Goal: Task Accomplishment & Management: Use online tool/utility

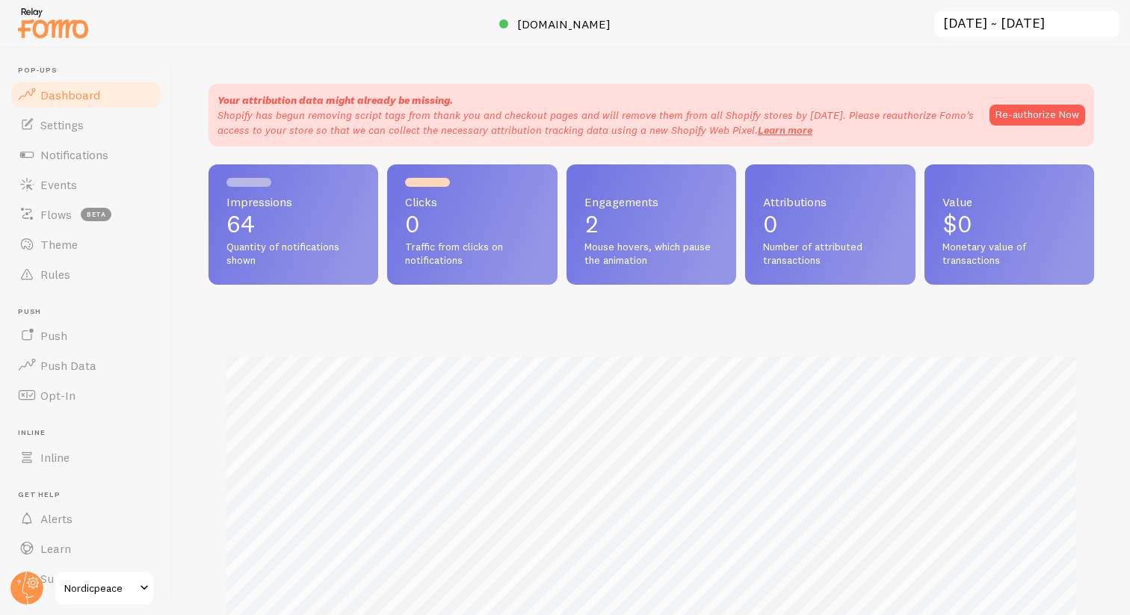
scroll to position [392, 886]
click at [64, 213] on span "Flows" at bounding box center [55, 214] width 31 height 15
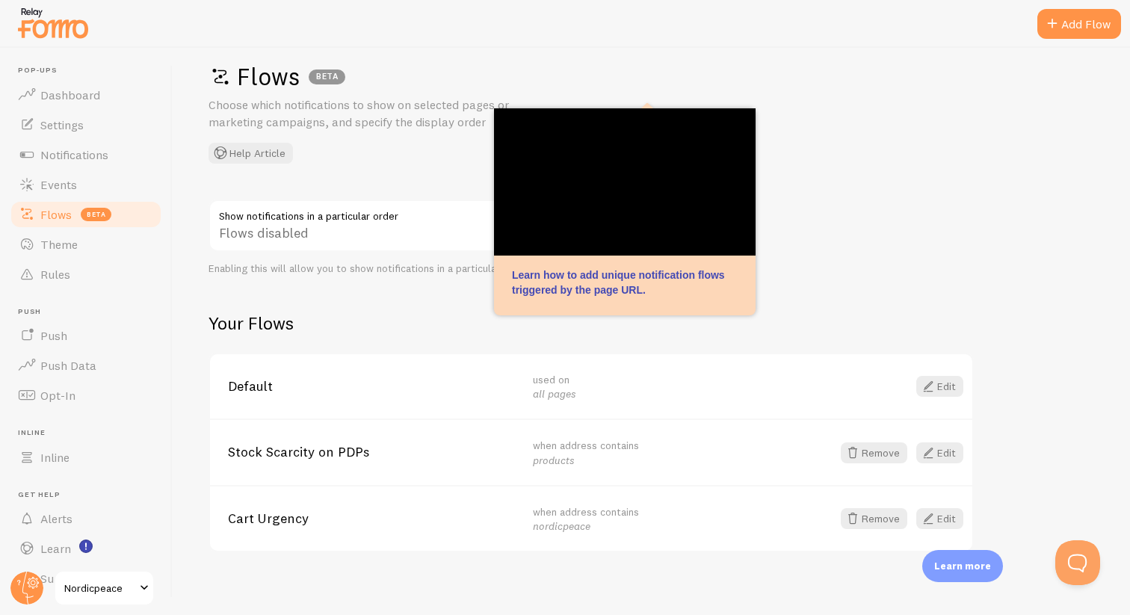
scroll to position [29, 0]
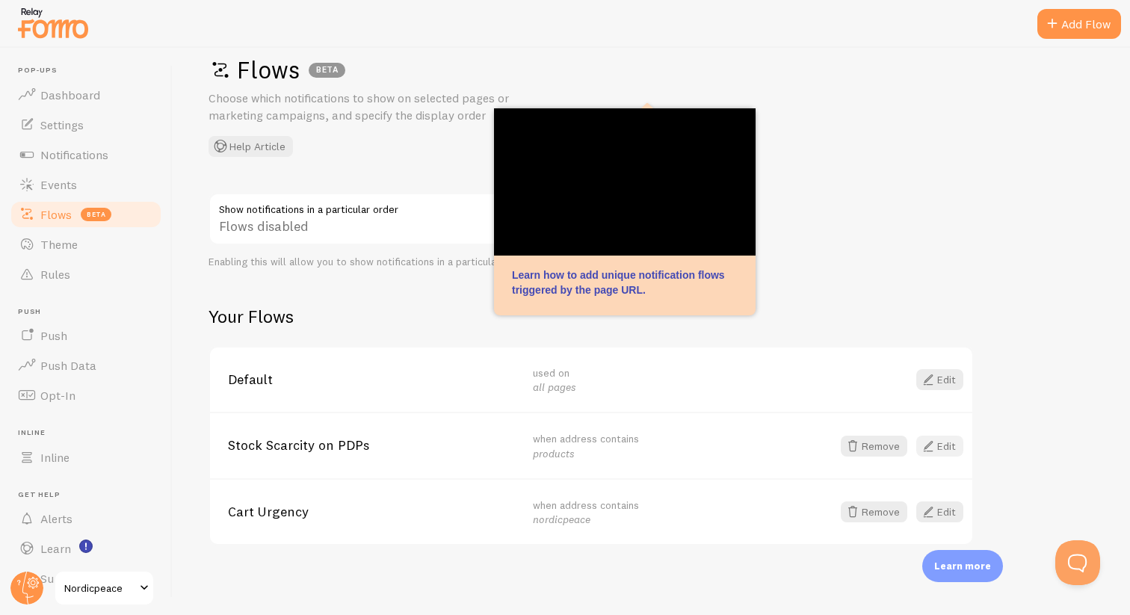
click at [943, 448] on link "Edit" at bounding box center [939, 446] width 47 height 21
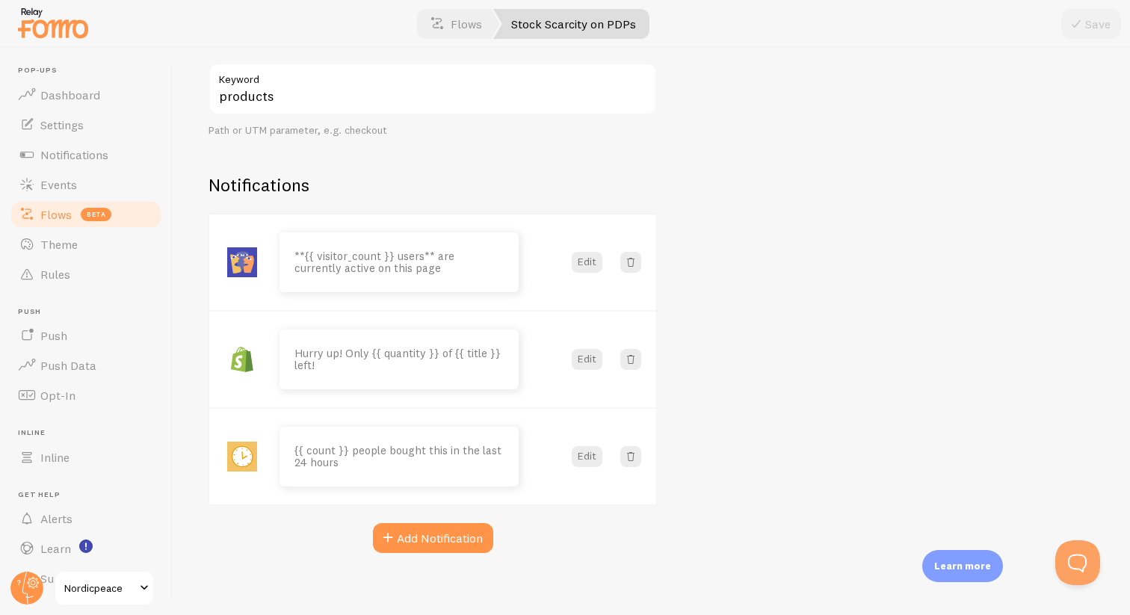
scroll to position [350, 0]
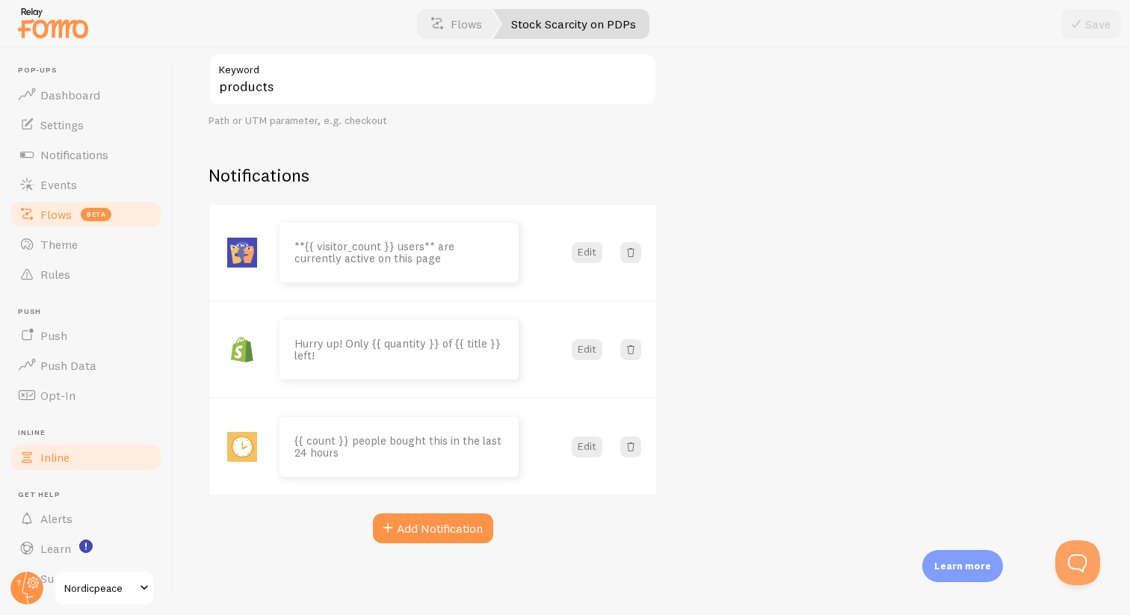
click at [95, 457] on link "Inline" at bounding box center [86, 458] width 154 height 30
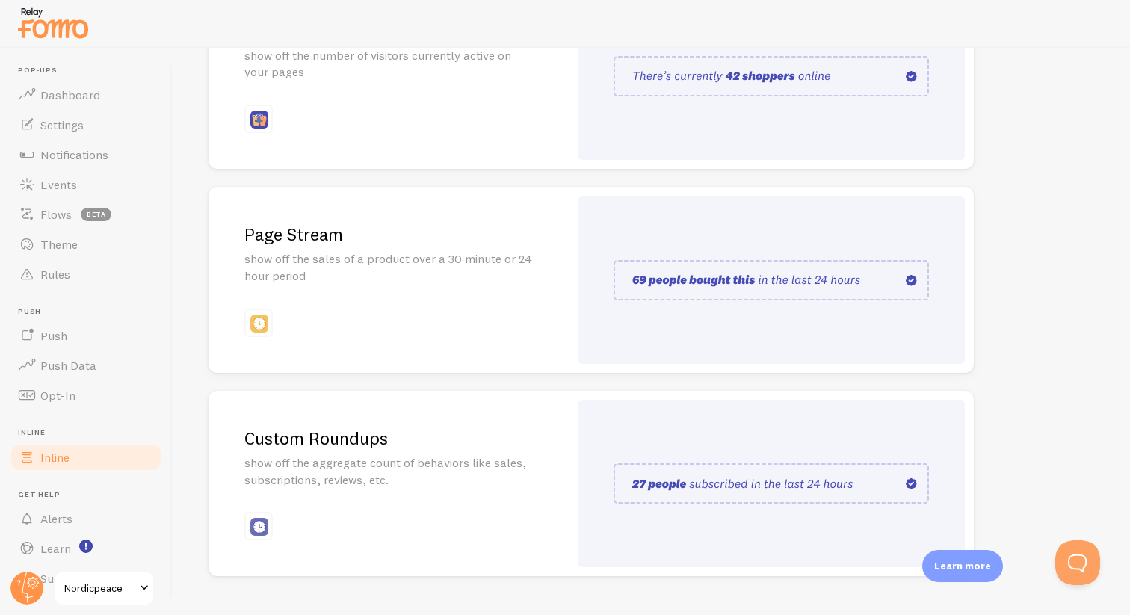
scroll to position [275, 0]
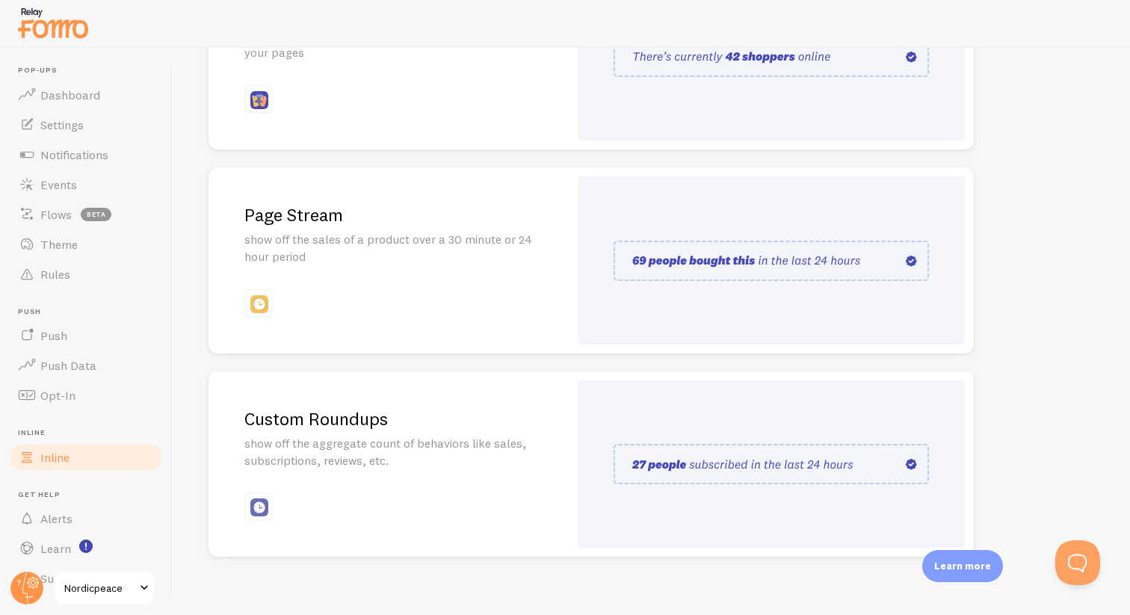
click at [505, 99] on div "Active Visitors show off the number of visitors currently active on your pages" at bounding box center [389, 57] width 360 height 186
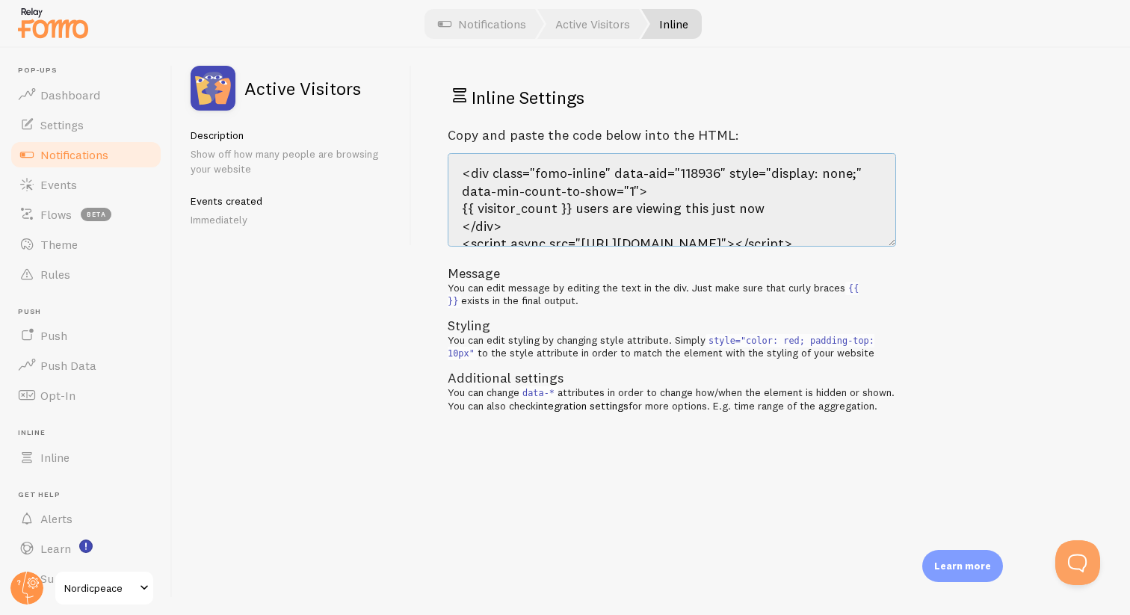
drag, startPoint x: 545, startPoint y: 231, endPoint x: 445, endPoint y: 155, distance: 125.4
click at [445, 155] on div "Inline Settings Copy and paste the code below into the HTML: <div class="fomo-i…" at bounding box center [771, 331] width 718 height 567
click at [79, 441] on li "Inline Inline" at bounding box center [86, 450] width 154 height 44
click at [76, 470] on link "Inline" at bounding box center [86, 458] width 154 height 30
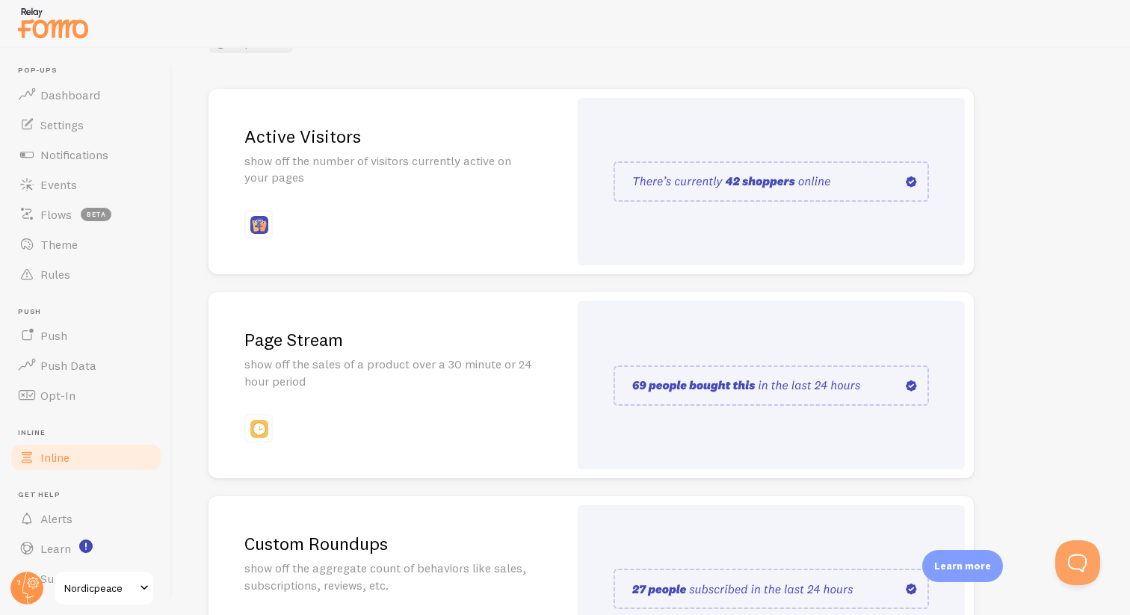
scroll to position [159, 0]
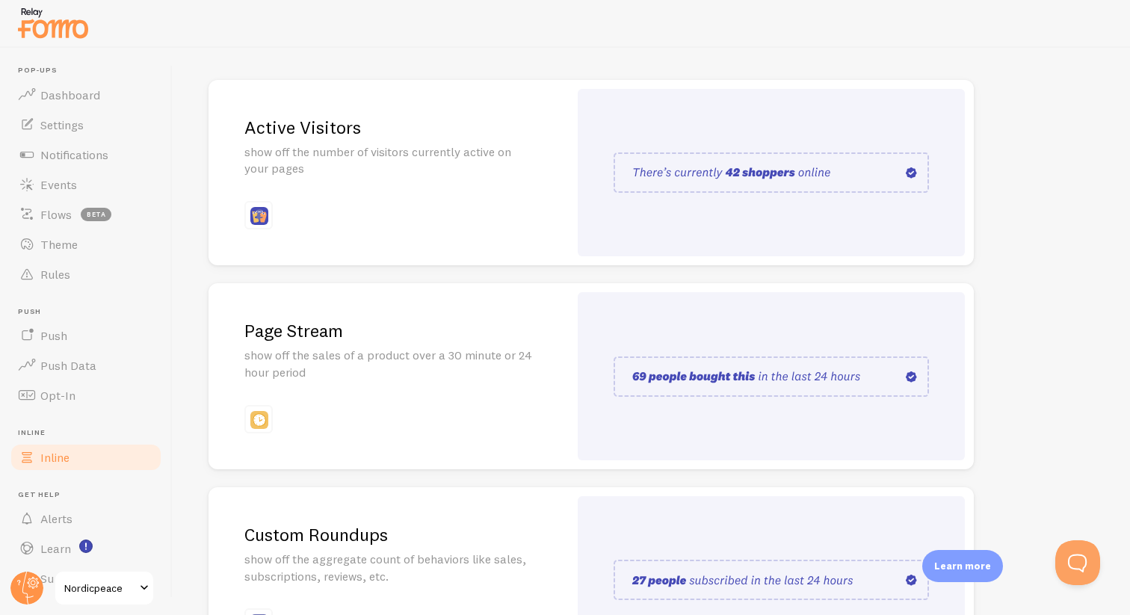
click at [499, 185] on div "Active Visitors show off the number of visitors currently active on your pages" at bounding box center [389, 173] width 360 height 186
